Goal: Transaction & Acquisition: Purchase product/service

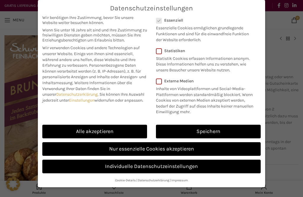
click at [94, 131] on link "Alle akzeptieren" at bounding box center [94, 132] width 105 height 14
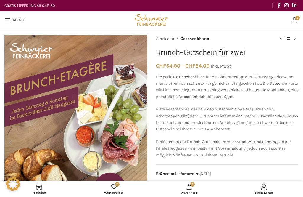
checkbox input "true"
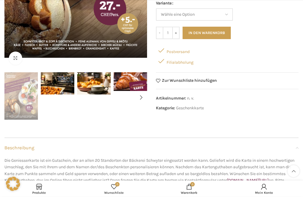
scroll to position [181, 0]
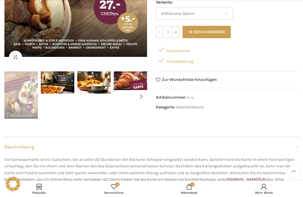
click at [178, 60] on div "Filialabholung" at bounding box center [227, 60] width 143 height 11
click at [231, 11] on select "Wähle eine Option Etagèren-Brunch für zwei ohne Cüpli Etagèren-Brunch für zwei …" at bounding box center [194, 13] width 77 height 12
select select "Etagèren-Brunch für zwei mit Cüpli"
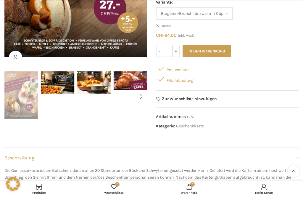
click at [179, 79] on div "Filialabholung" at bounding box center [227, 79] width 143 height 11
click at [210, 50] on button "In den Warenkorb" at bounding box center [207, 51] width 48 height 12
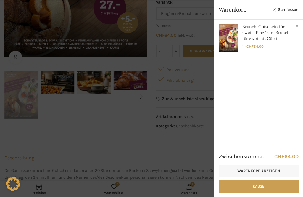
click at [233, 193] on link "Kasse" at bounding box center [259, 186] width 80 height 12
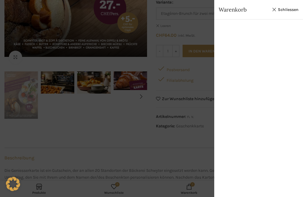
scroll to position [0, 0]
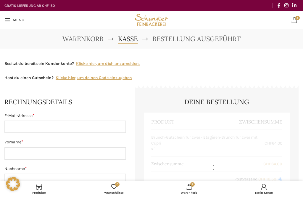
select select "SG"
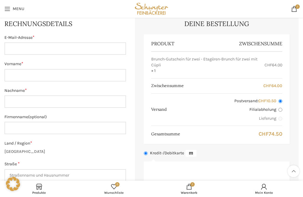
scroll to position [75, 0]
